Goal: Task Accomplishment & Management: Use online tool/utility

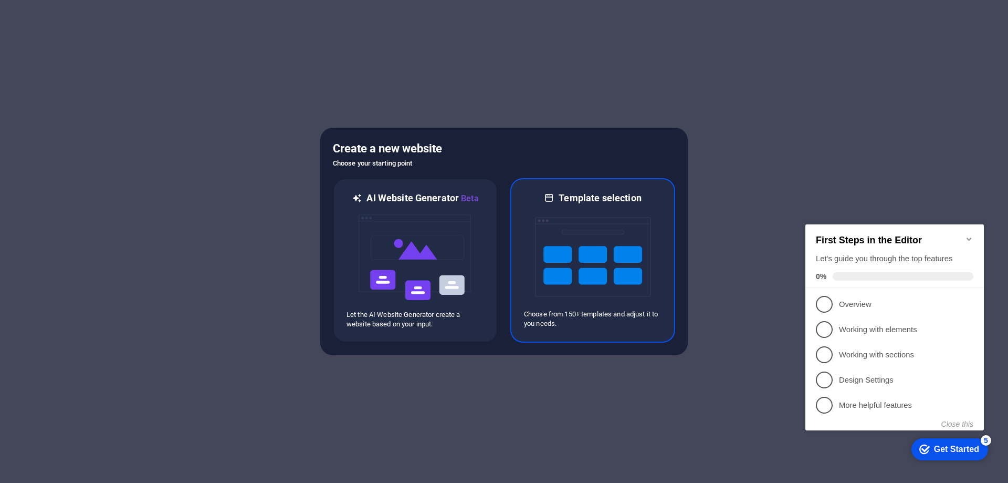
click at [646, 223] on img at bounding box center [593, 256] width 116 height 105
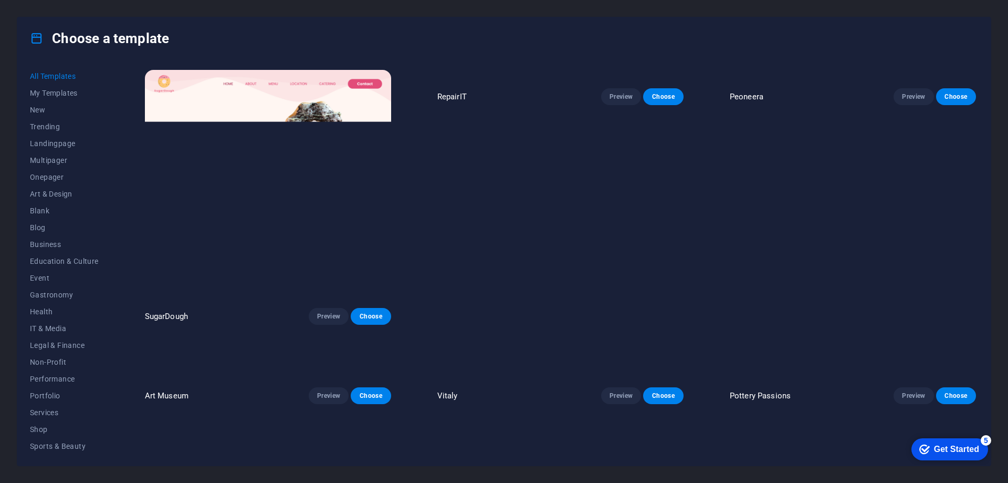
scroll to position [158, 0]
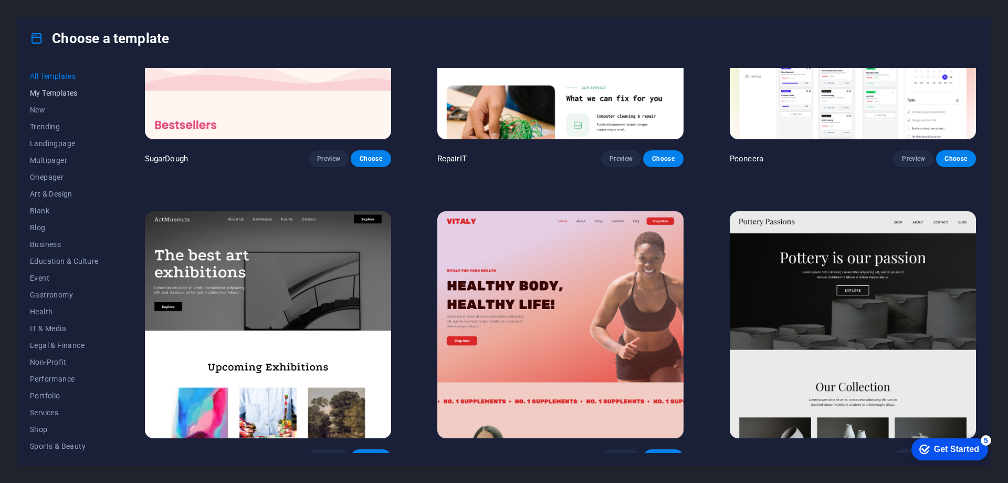
click at [56, 87] on button "My Templates" at bounding box center [64, 93] width 69 height 17
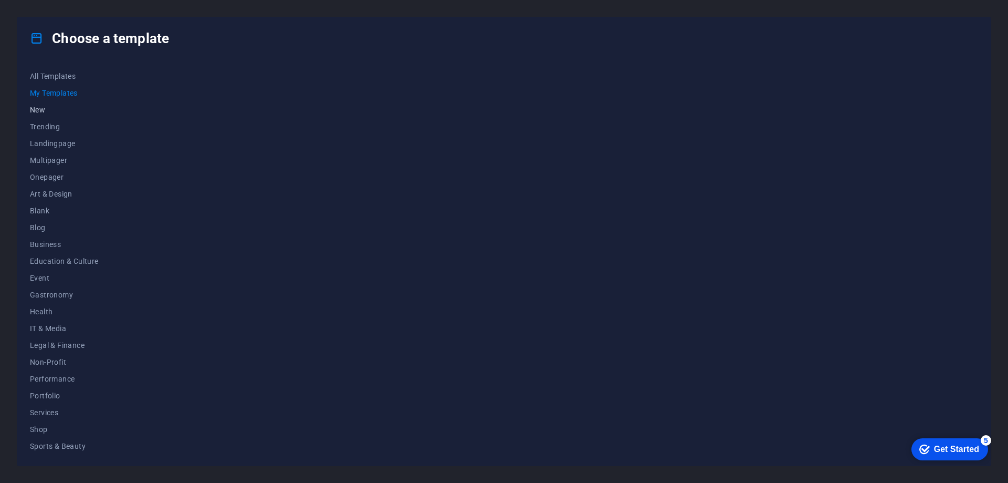
click at [38, 112] on span "New" at bounding box center [64, 110] width 69 height 8
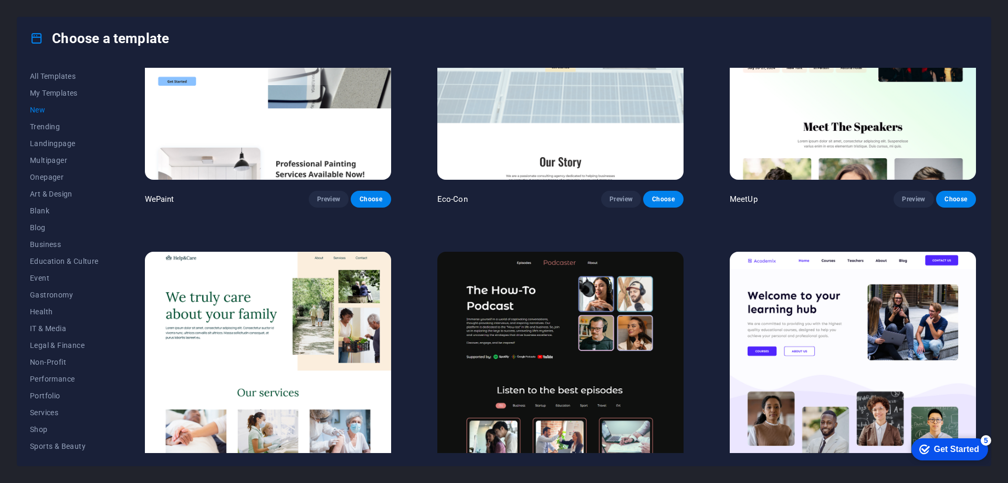
scroll to position [1359, 0]
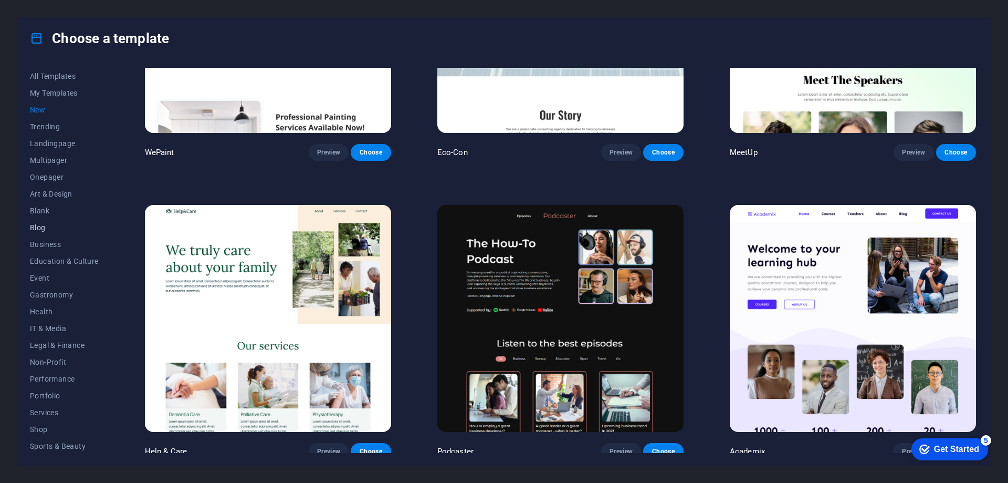
click at [48, 225] on span "Blog" at bounding box center [64, 227] width 69 height 8
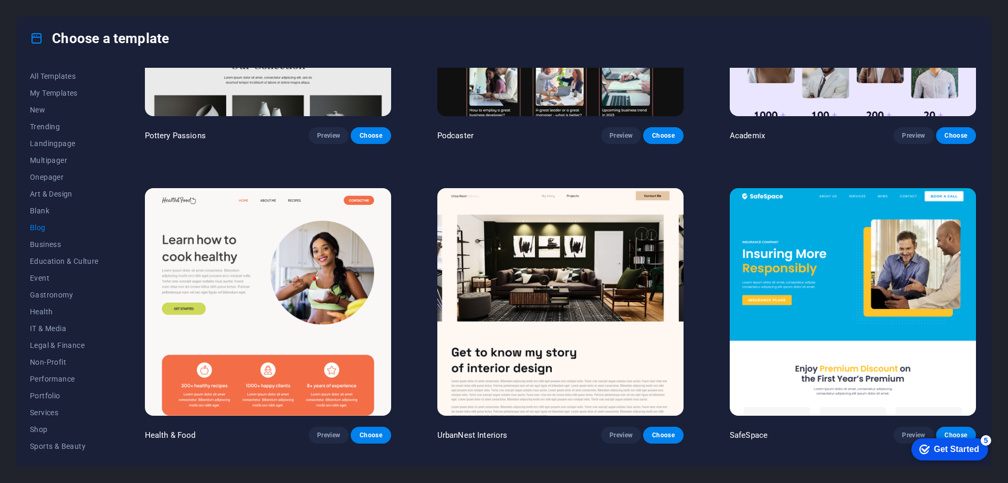
scroll to position [536, 0]
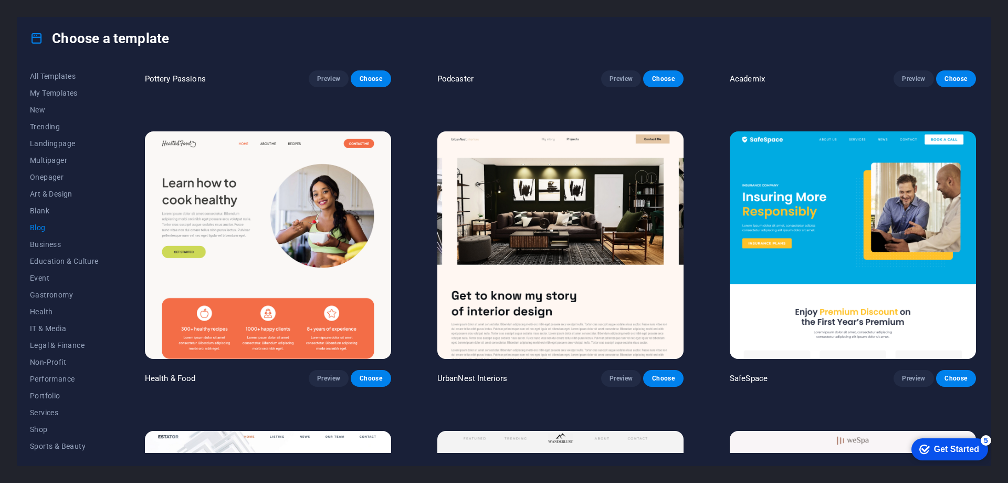
click at [41, 229] on span "Blog" at bounding box center [64, 227] width 69 height 8
click at [46, 245] on span "Business" at bounding box center [64, 244] width 69 height 8
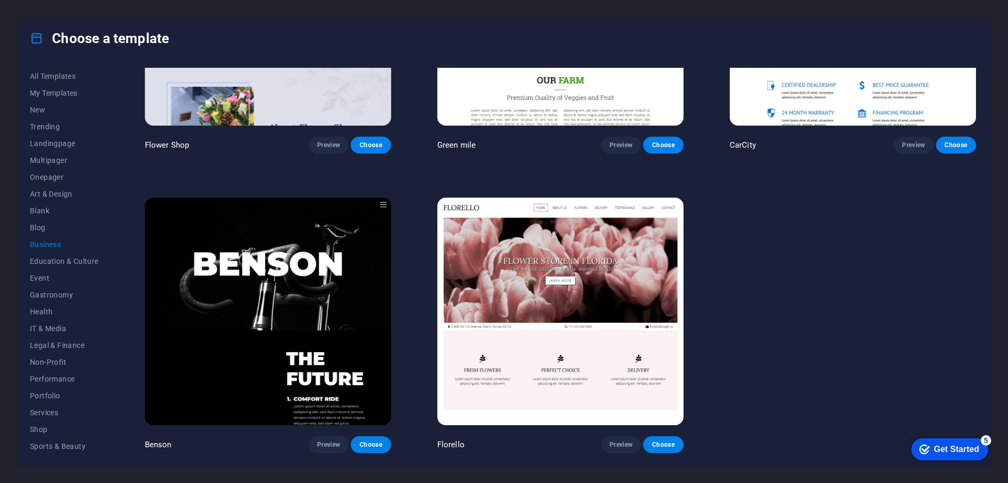
scroll to position [238, 0]
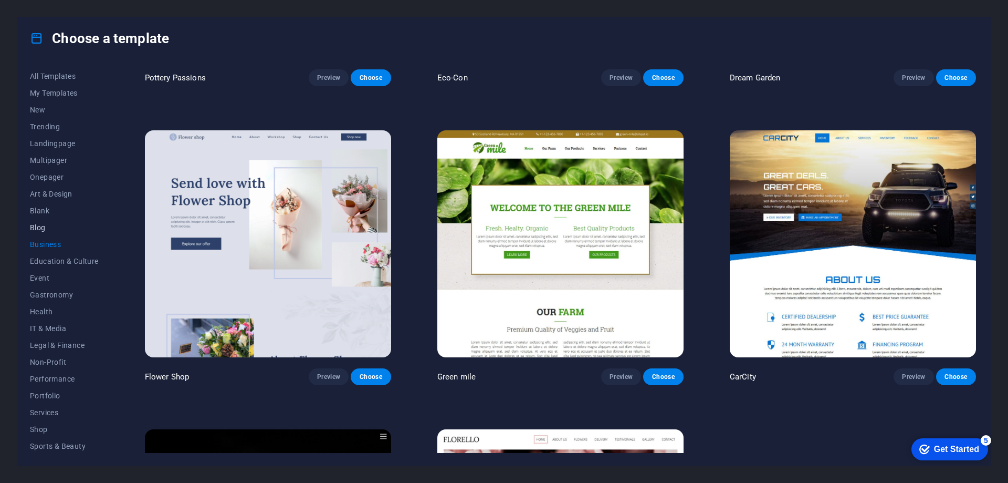
click at [40, 219] on button "Blog" at bounding box center [64, 227] width 69 height 17
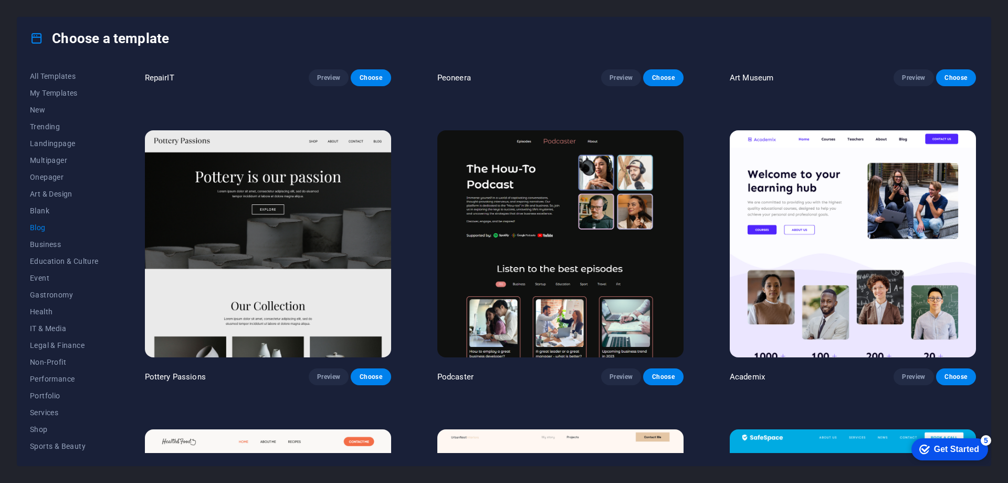
scroll to position [536, 0]
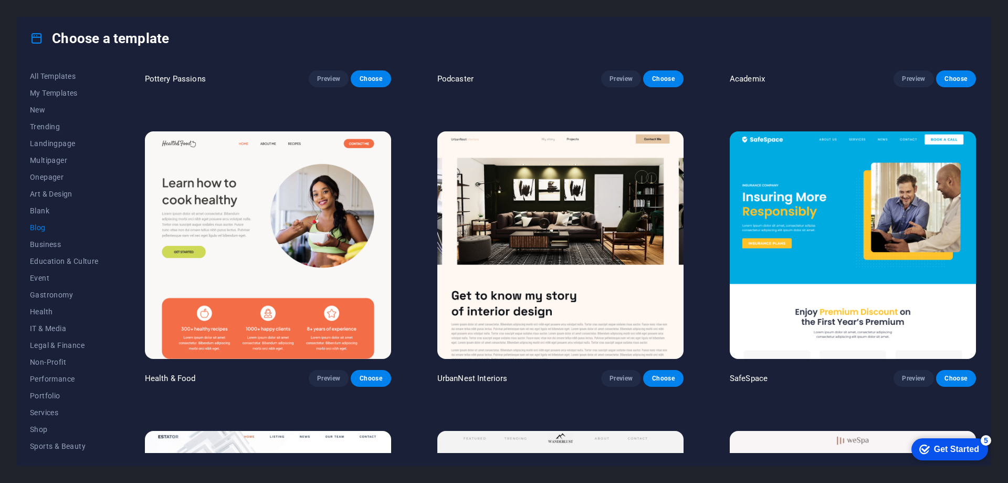
click at [319, 202] on img at bounding box center [268, 244] width 246 height 227
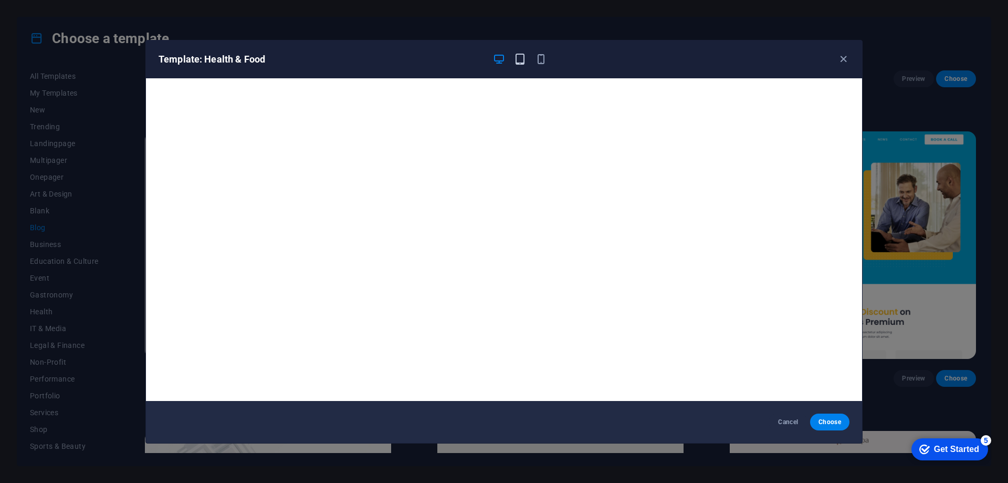
click at [519, 60] on icon "button" at bounding box center [520, 59] width 12 height 12
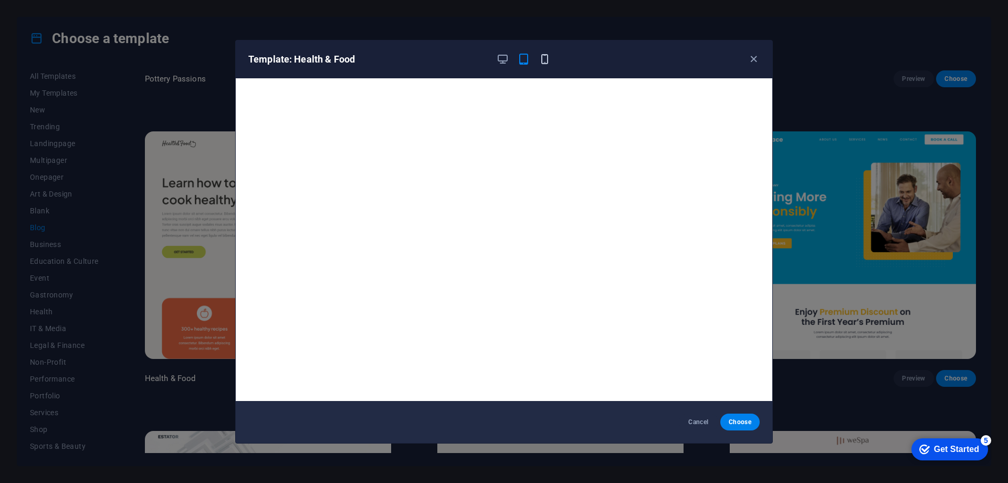
click at [542, 60] on icon "button" at bounding box center [545, 59] width 12 height 12
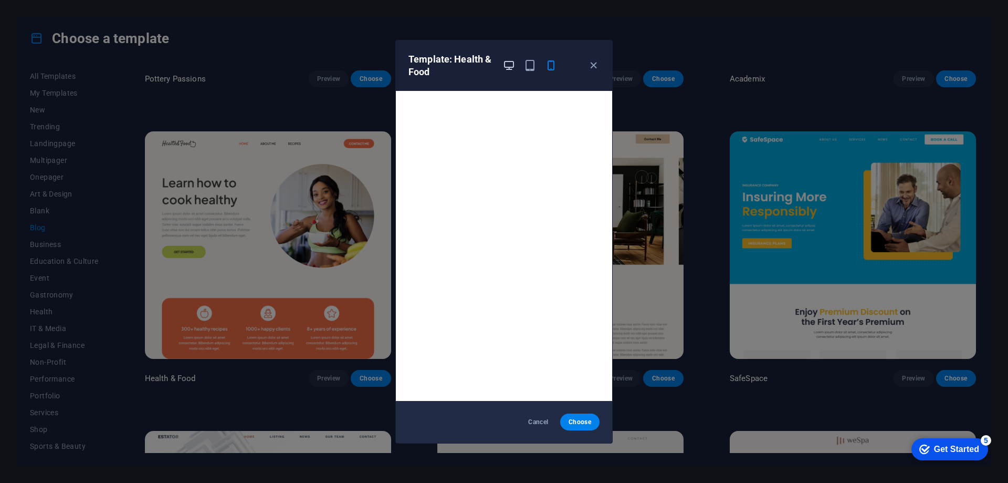
click at [509, 68] on icon "button" at bounding box center [509, 65] width 12 height 12
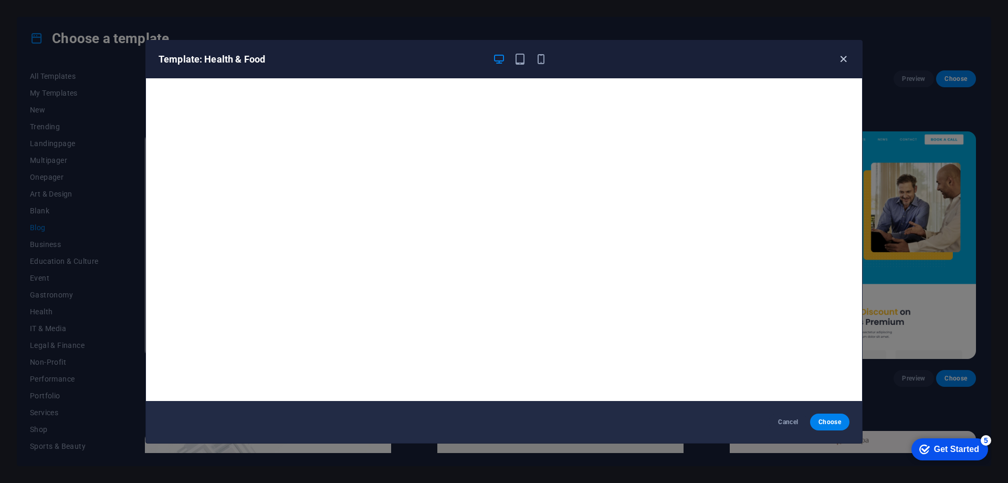
click at [844, 57] on icon "button" at bounding box center [843, 59] width 12 height 12
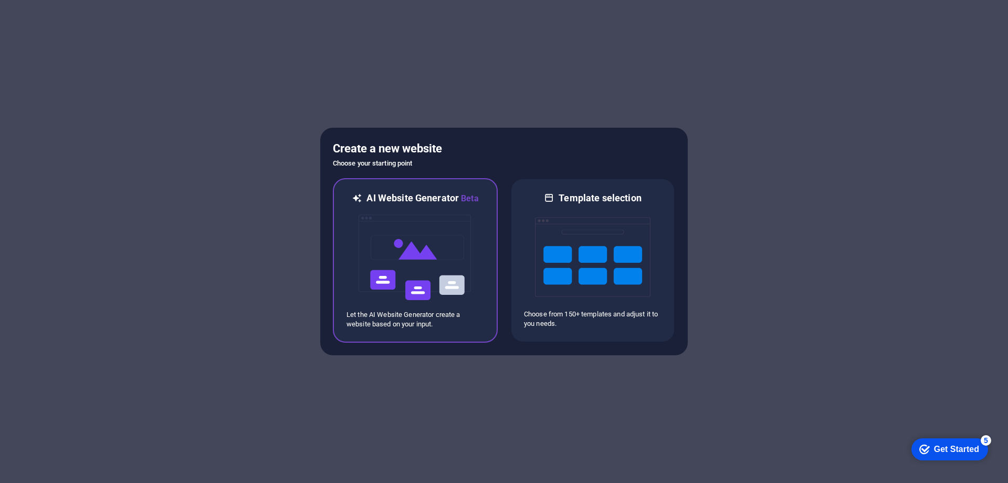
click at [451, 291] on img at bounding box center [416, 257] width 116 height 105
